Goal: Task Accomplishment & Management: Complete application form

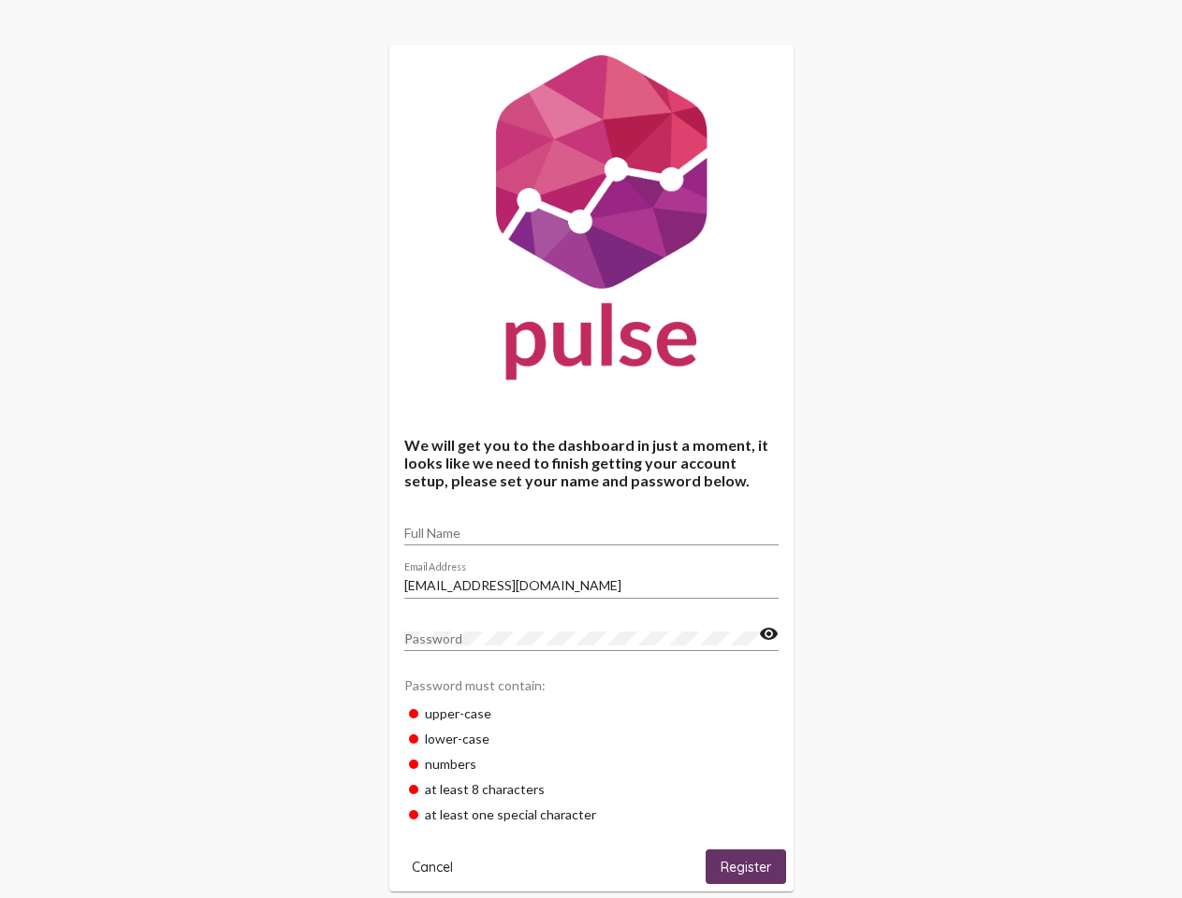
click at [591, 527] on input "Full Name" at bounding box center [591, 533] width 374 height 15
click at [591, 580] on input "[EMAIL_ADDRESS][DOMAIN_NAME]" at bounding box center [591, 585] width 374 height 15
click at [768, 635] on mat-icon "visibility" at bounding box center [769, 634] width 20 height 22
click at [432, 867] on span "Cancel" at bounding box center [432, 867] width 41 height 17
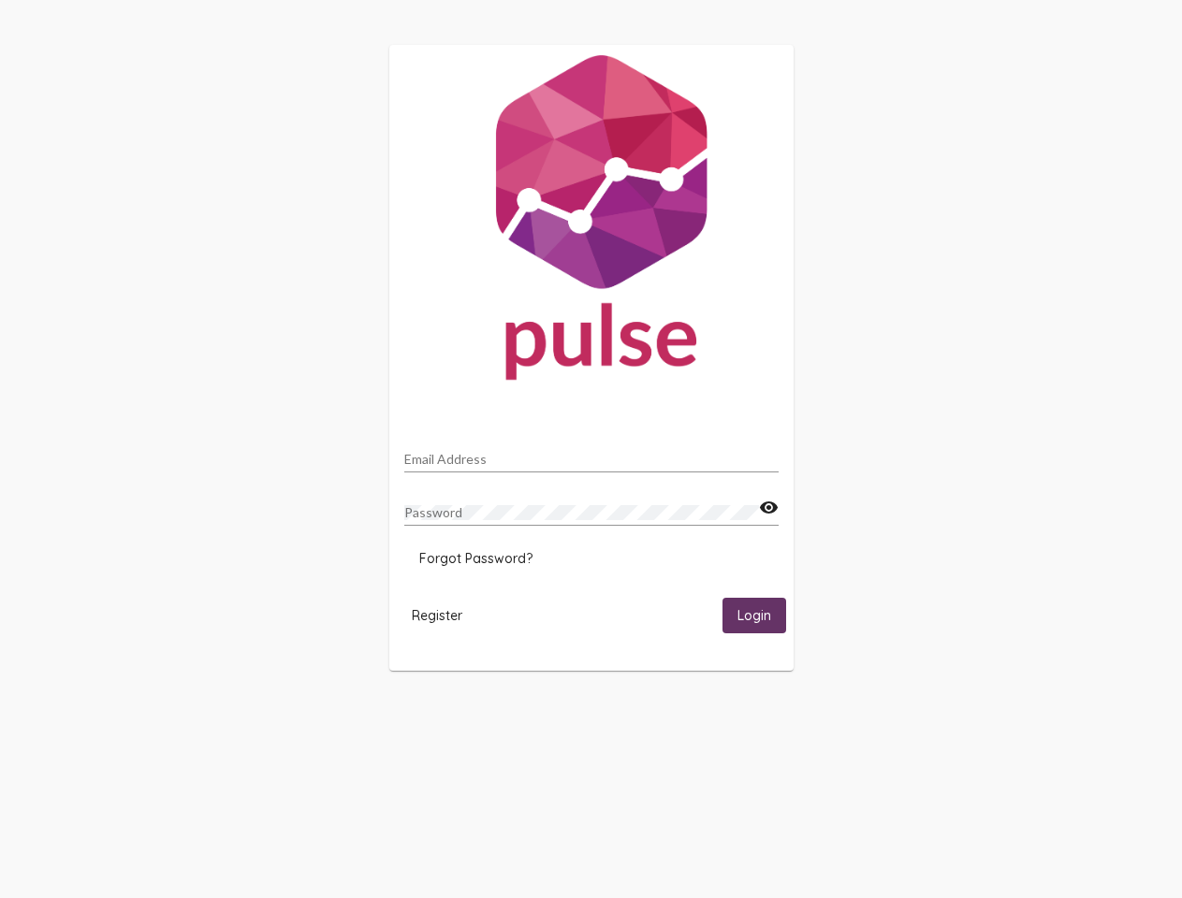
click at [746, 716] on html "Email Address Password visibility Forgot Password? Register Login" at bounding box center [591, 358] width 1182 height 716
